Goal: Check status: Check status

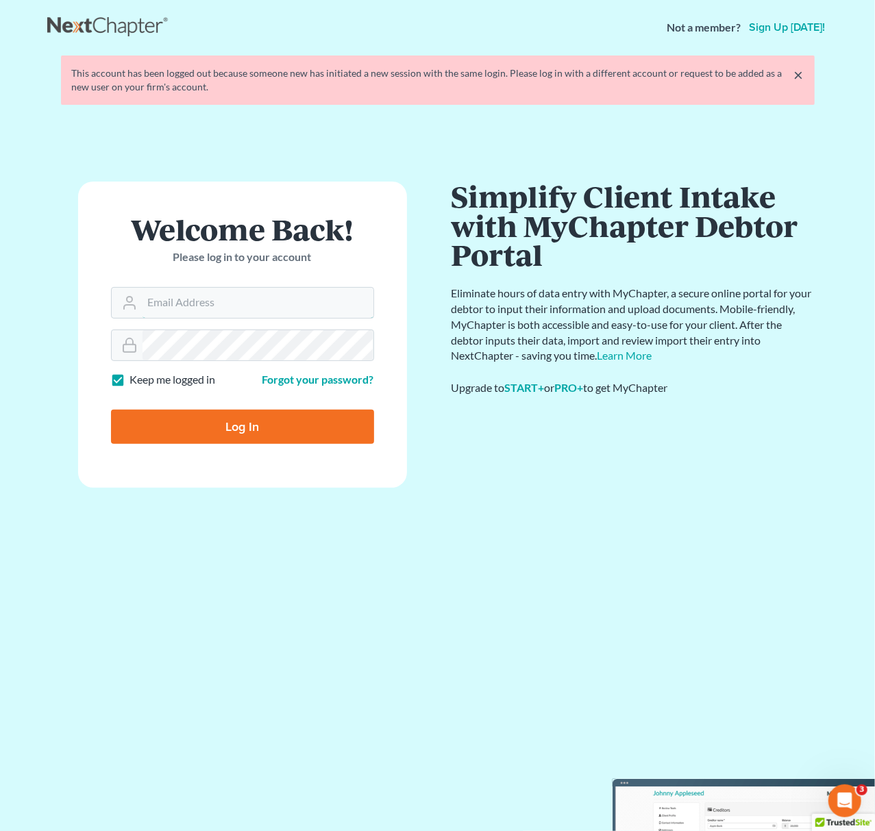
type input "[EMAIL_ADDRESS][DOMAIN_NAME]"
click at [299, 417] on input "Log In" at bounding box center [242, 427] width 263 height 34
type input "Thinking..."
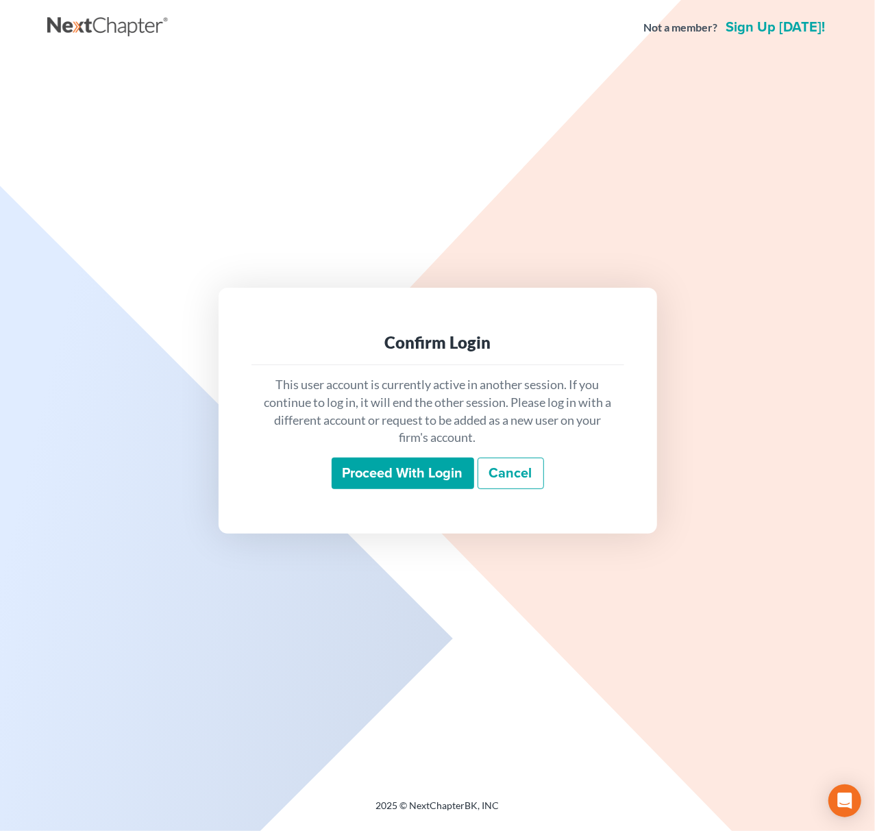
click at [360, 462] on input "Proceed with login" at bounding box center [403, 474] width 143 height 32
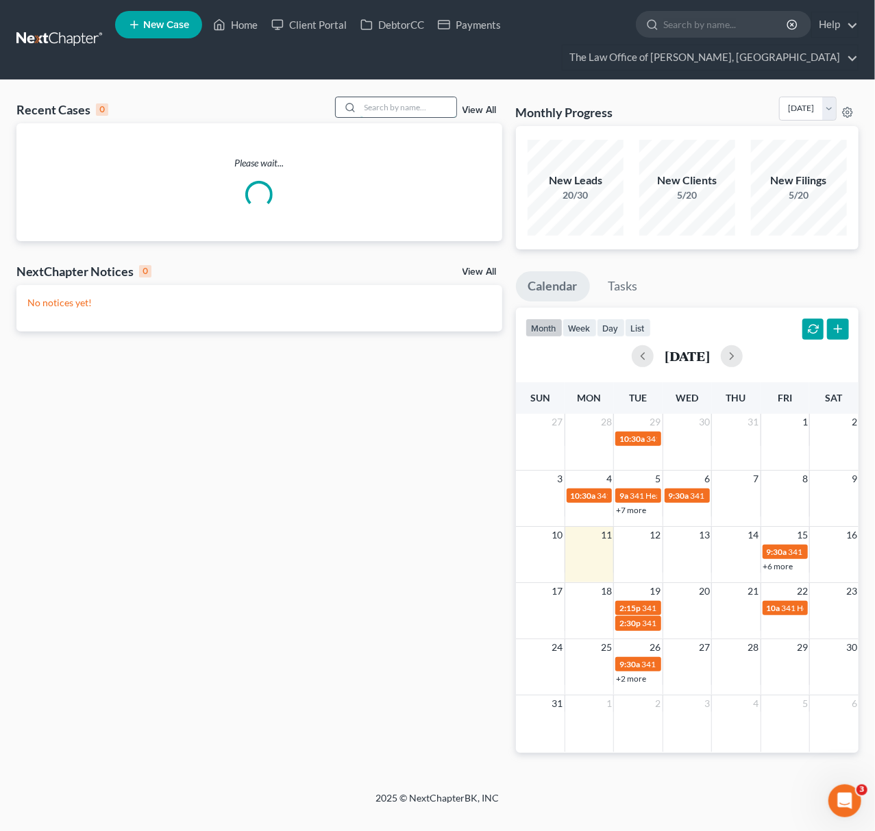
click at [386, 108] on input "search" at bounding box center [408, 107] width 96 height 20
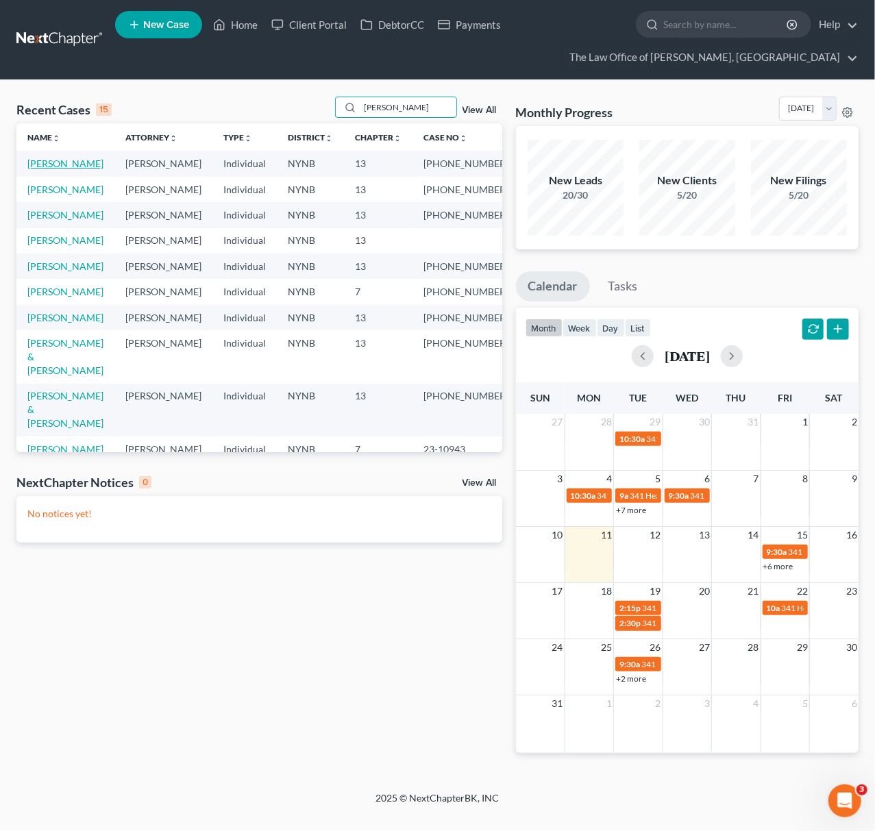
type input "[PERSON_NAME]"
click at [56, 169] on link "[PERSON_NAME]" at bounding box center [65, 164] width 76 height 12
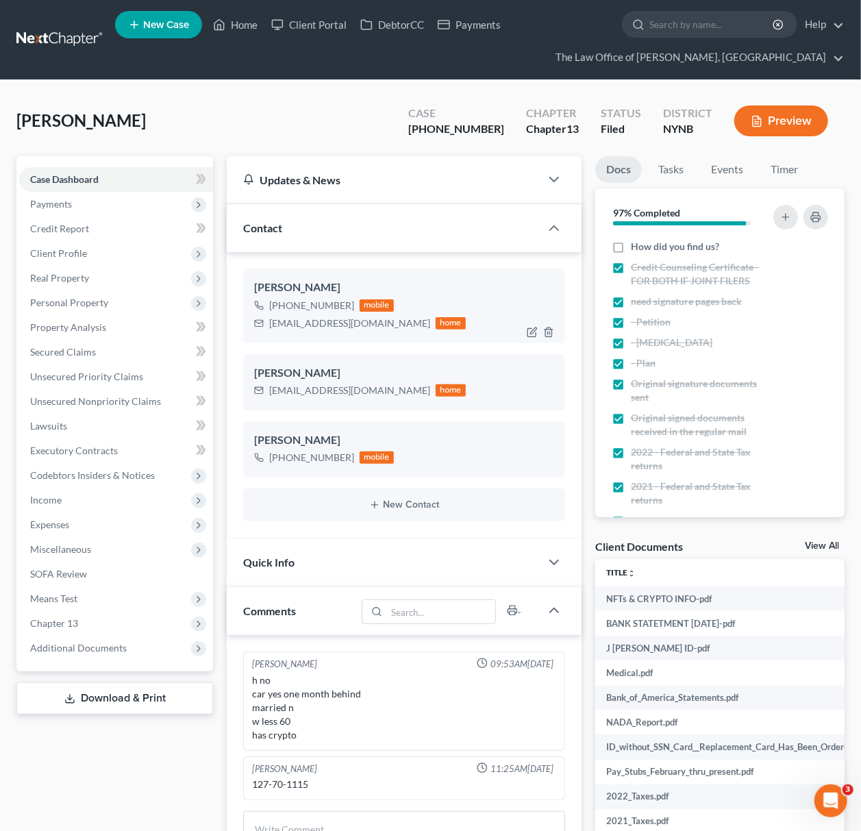
click at [311, 321] on div "[EMAIL_ADDRESS][DOMAIN_NAME]" at bounding box center [349, 324] width 161 height 14
drag, startPoint x: 488, startPoint y: 127, endPoint x: 451, endPoint y: 129, distance: 37.7
click at [451, 129] on div "[PHONE_NUMBER]" at bounding box center [456, 129] width 96 height 16
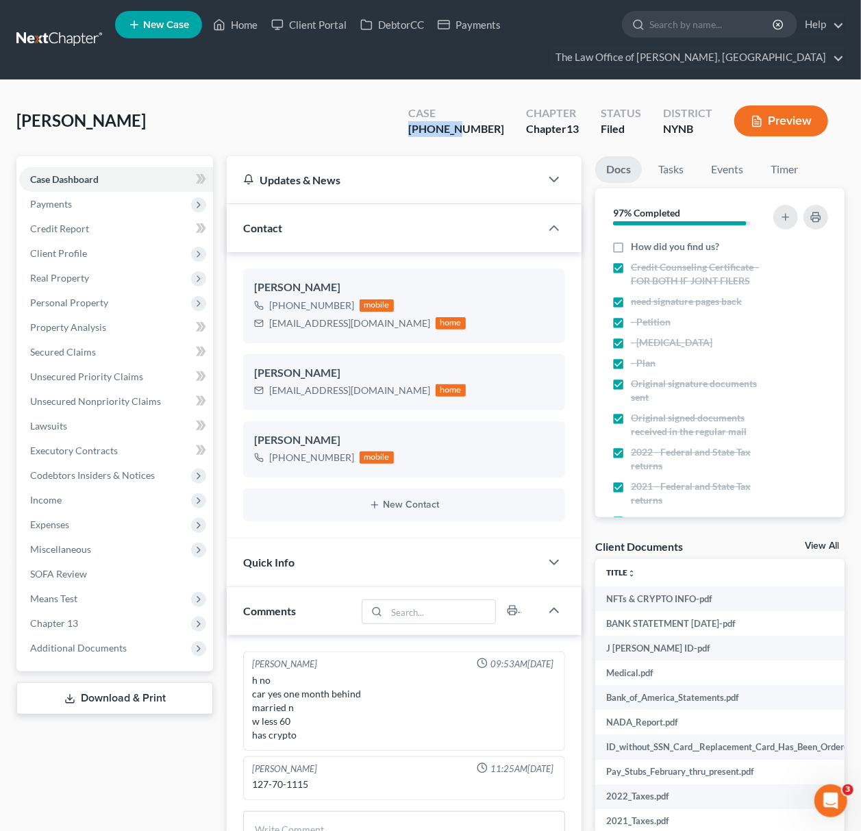
drag, startPoint x: 491, startPoint y: 129, endPoint x: 434, endPoint y: 137, distance: 58.0
click at [434, 137] on div "Case [PHONE_NUMBER] Chapter Chapter 13 Status [GEOGRAPHIC_DATA] [GEOGRAPHIC_DAT…" at bounding box center [618, 121] width 453 height 49
copy div "23-10579"
click at [330, 324] on div "[EMAIL_ADDRESS][DOMAIN_NAME]" at bounding box center [349, 324] width 161 height 14
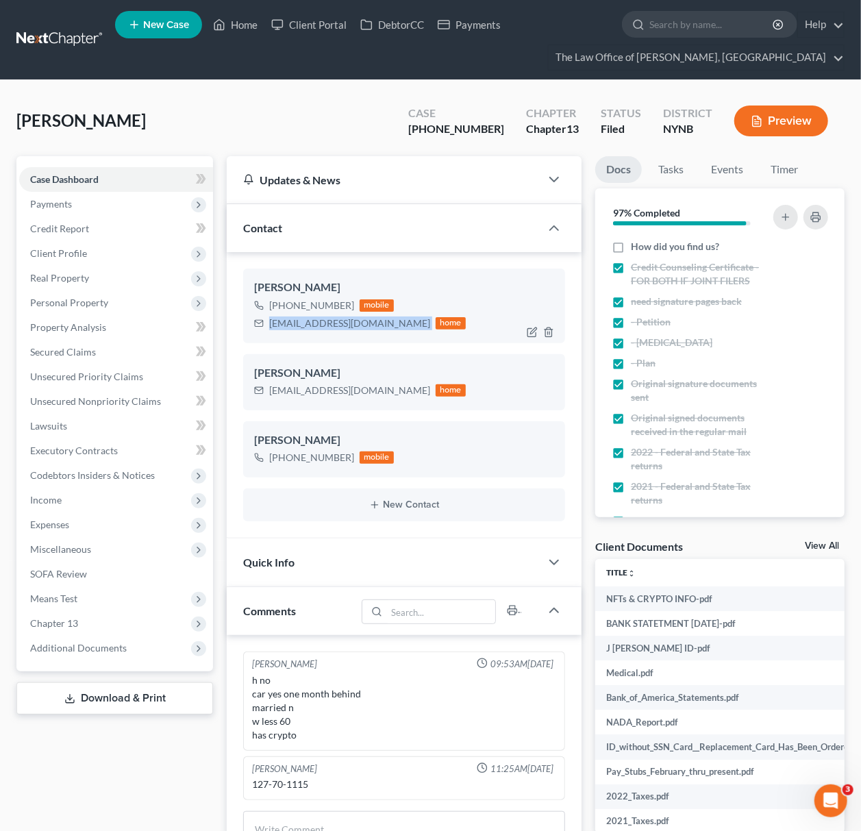
click at [330, 324] on div "[EMAIL_ADDRESS][DOMAIN_NAME]" at bounding box center [349, 324] width 161 height 14
copy div "[EMAIL_ADDRESS][DOMAIN_NAME]"
